Goal: Entertainment & Leisure: Browse casually

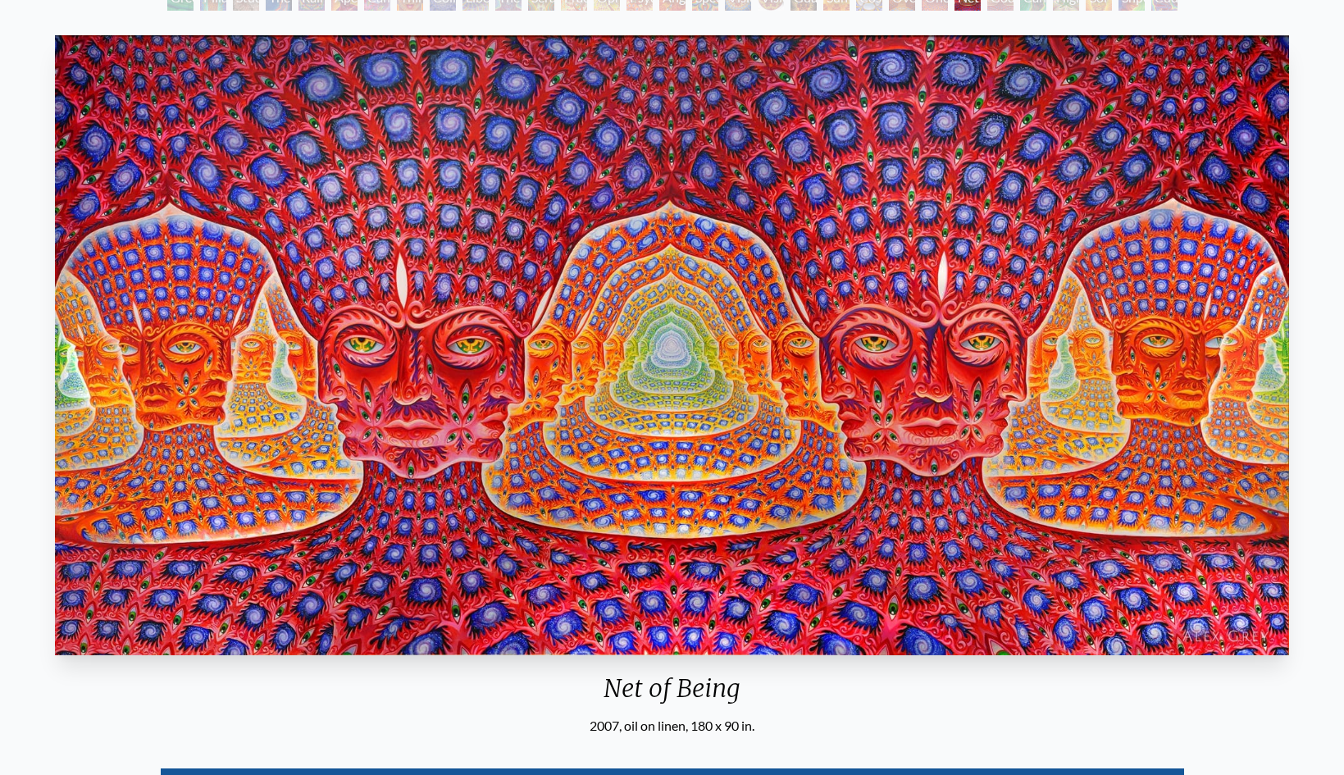
scroll to position [20, 0]
click at [984, 477] on img "25 / 31" at bounding box center [672, 345] width 1234 height 620
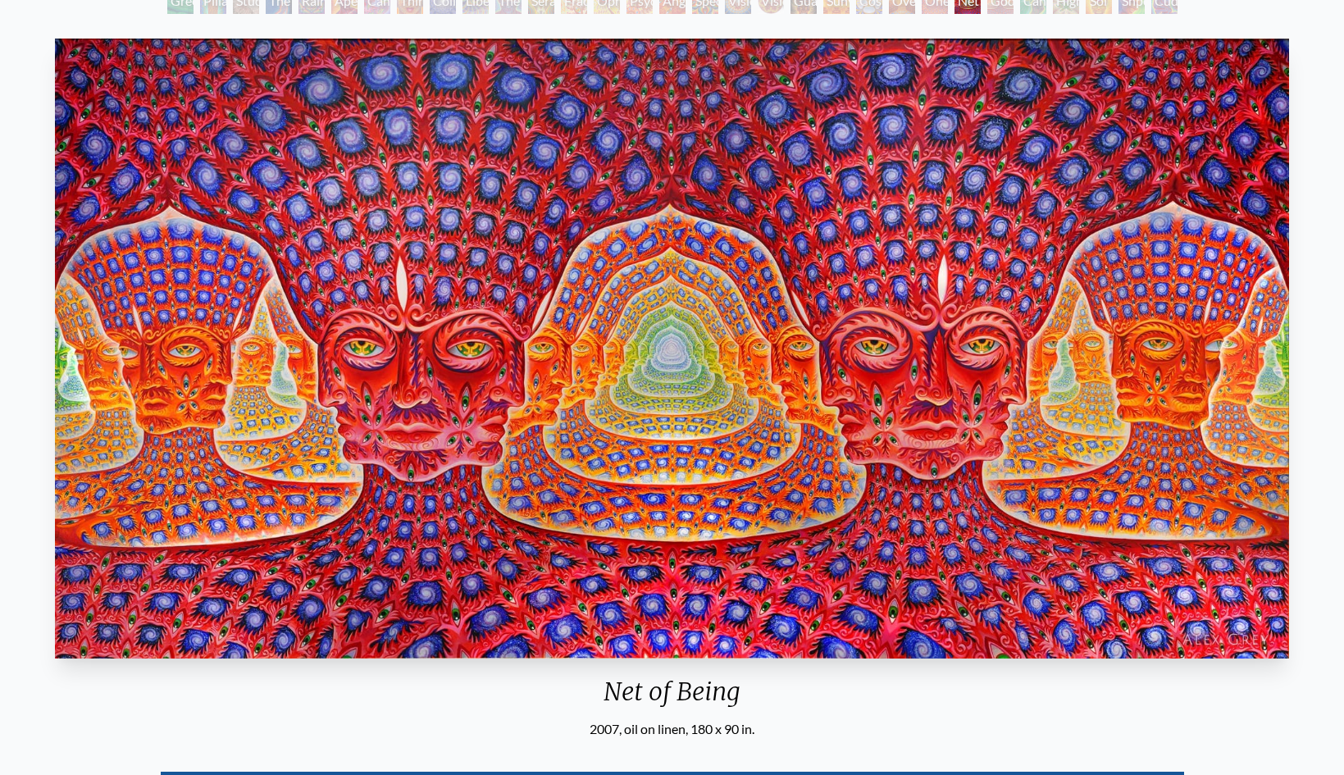
scroll to position [84, 0]
